Goal: Information Seeking & Learning: Find specific fact

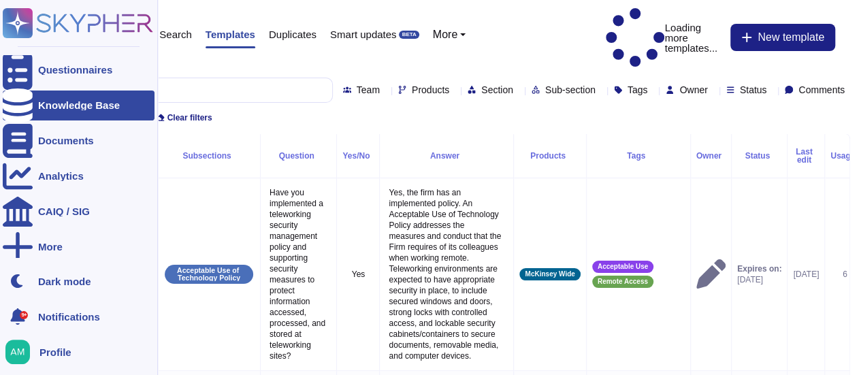
click at [16, 95] on div at bounding box center [18, 106] width 30 height 30
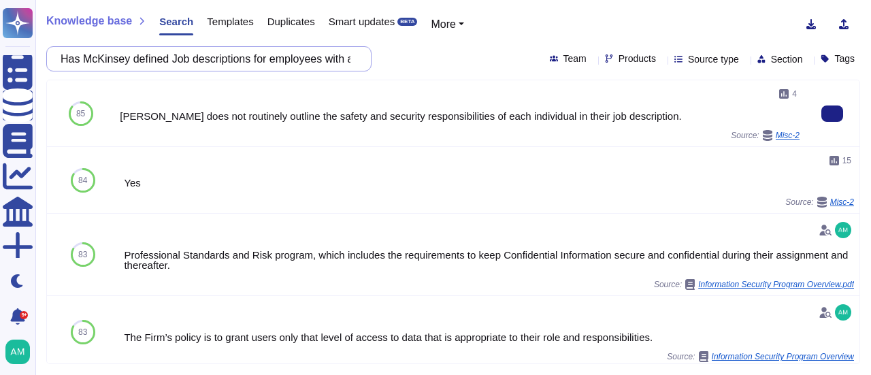
scroll to position [0, 229]
drag, startPoint x: 336, startPoint y: 63, endPoint x: 736, endPoint y: 120, distance: 403.5
click at [736, 120] on div "Knowledge base Search Templates Duplicates Smart updates BETA More Has McKinsey…" at bounding box center [453, 187] width 836 height 375
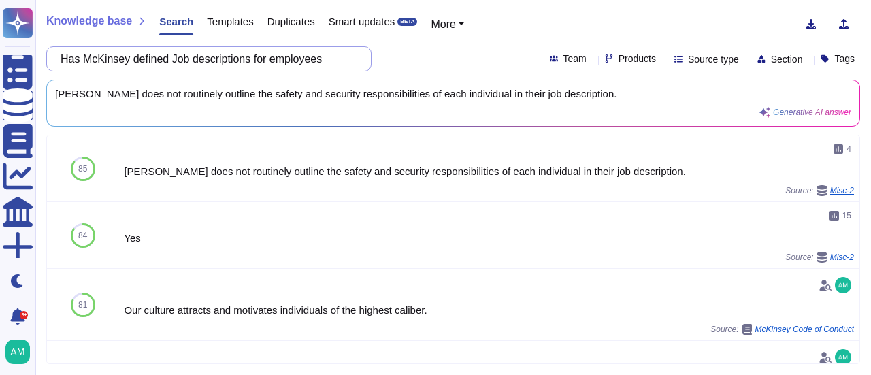
click at [80, 59] on input "Has McKinsey defined Job descriptions for employees" at bounding box center [206, 59] width 304 height 24
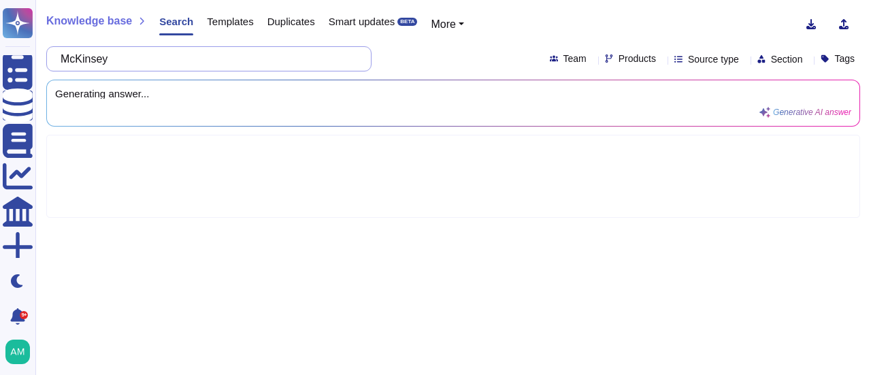
paste input "Regularly training employees on current security and awareness best practices"
click at [195, 58] on input "McKinsey Regularly training employees on current security and awareness best pr…" at bounding box center [206, 59] width 304 height 24
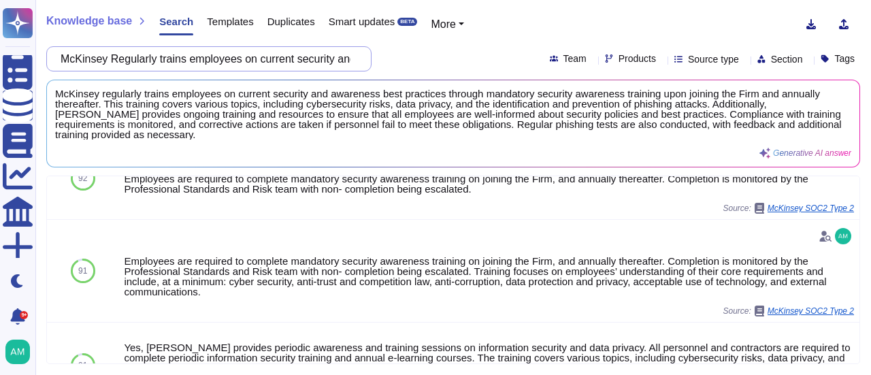
scroll to position [204, 0]
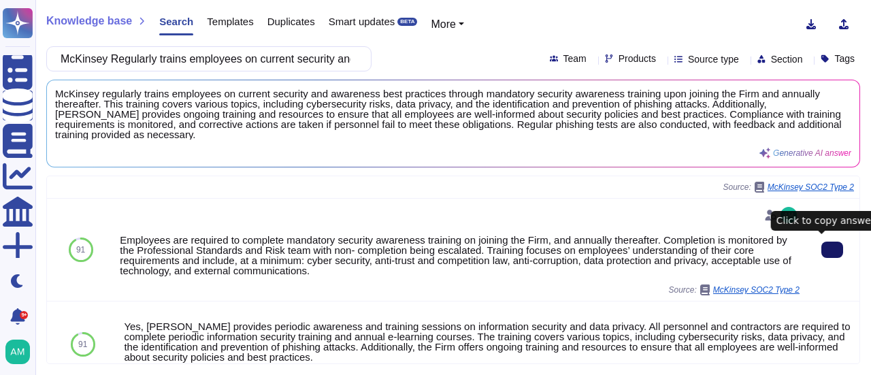
type input "McKinsey Regularly trains employees on current security and awareness best prac…"
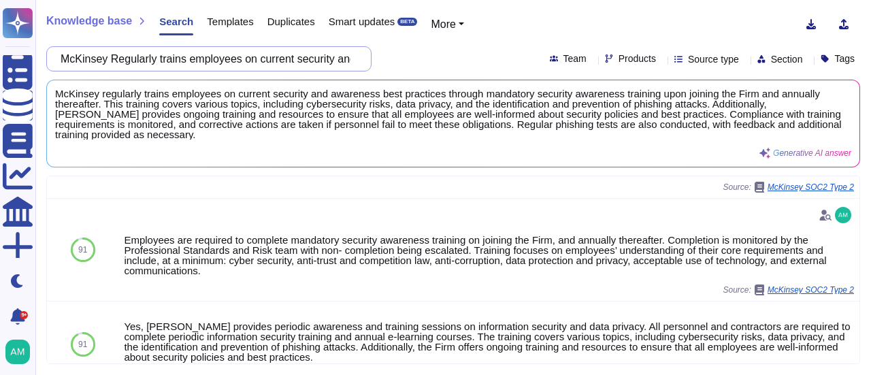
scroll to position [0, 137]
drag, startPoint x: 169, startPoint y: 59, endPoint x: 625, endPoint y: 64, distance: 456.1
click at [625, 64] on div "McKinsey Regularly trains employees on current security and awareness best prac…" at bounding box center [453, 58] width 814 height 25
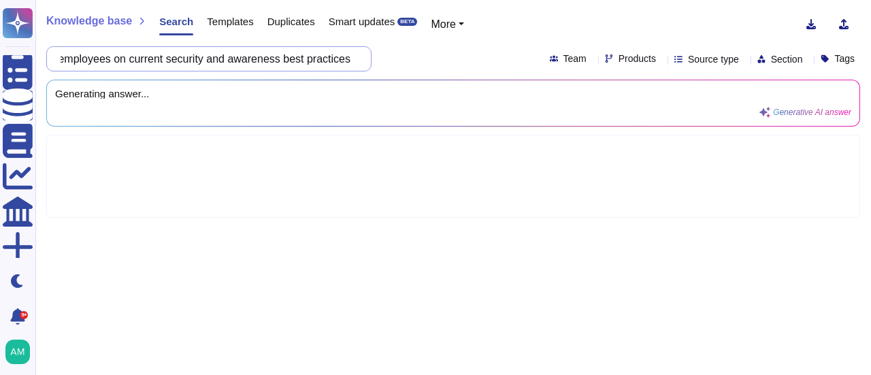
scroll to position [0, 0]
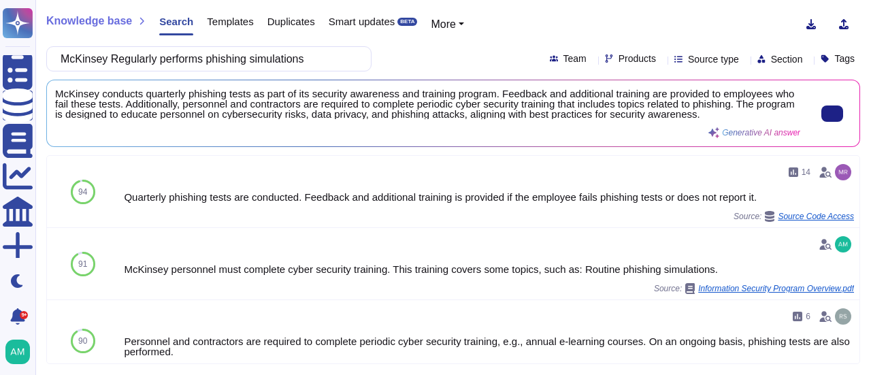
type input "McKinsey Regularly performs phishing simulations"
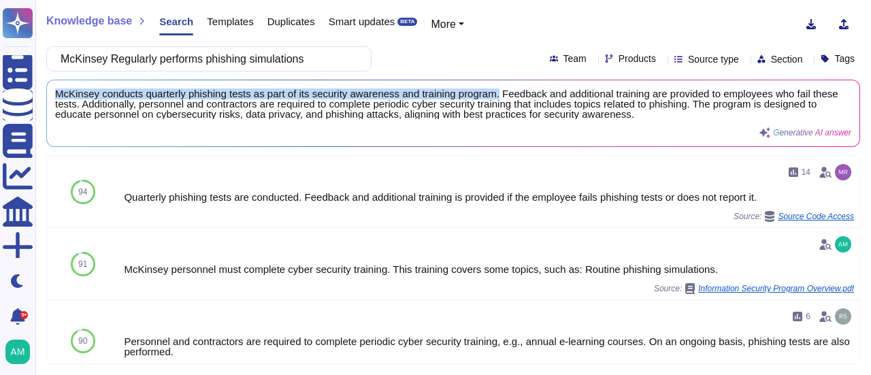
drag, startPoint x: 331, startPoint y: 94, endPoint x: 49, endPoint y: 91, distance: 282.5
click at [49, 91] on div "McKinsey conducts quarterly phishing tests as part of its security awareness an…" at bounding box center [453, 113] width 813 height 66
copy span "McKinsey conducts quarterly phishing tests as part of its security awareness an…"
